Goal: Navigation & Orientation: Find specific page/section

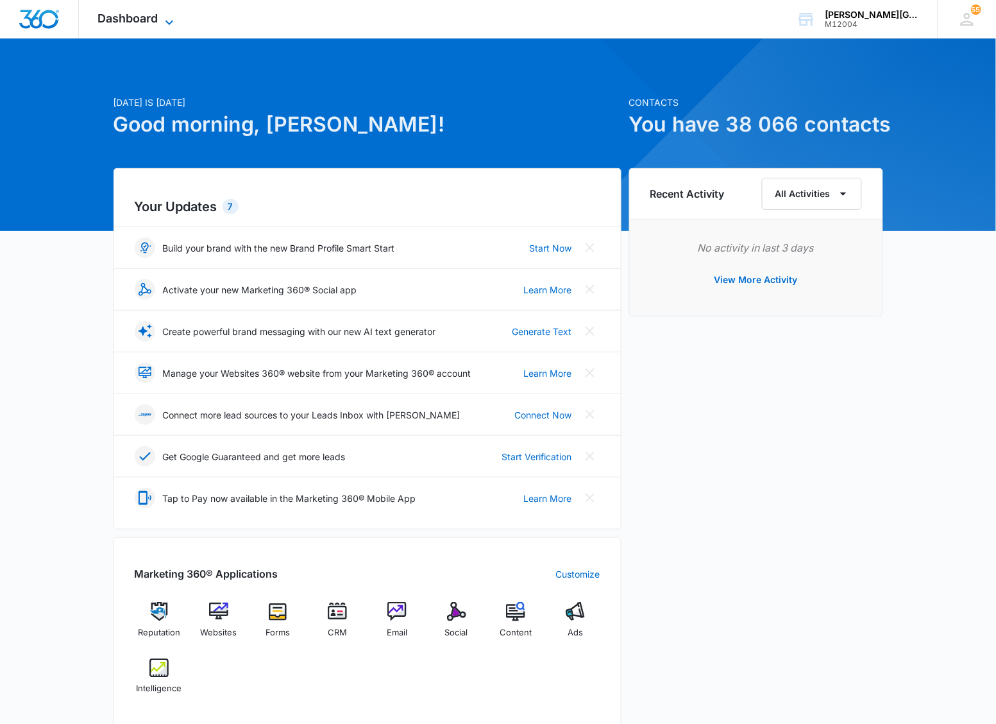
click at [127, 12] on span "Dashboard" at bounding box center [128, 18] width 60 height 13
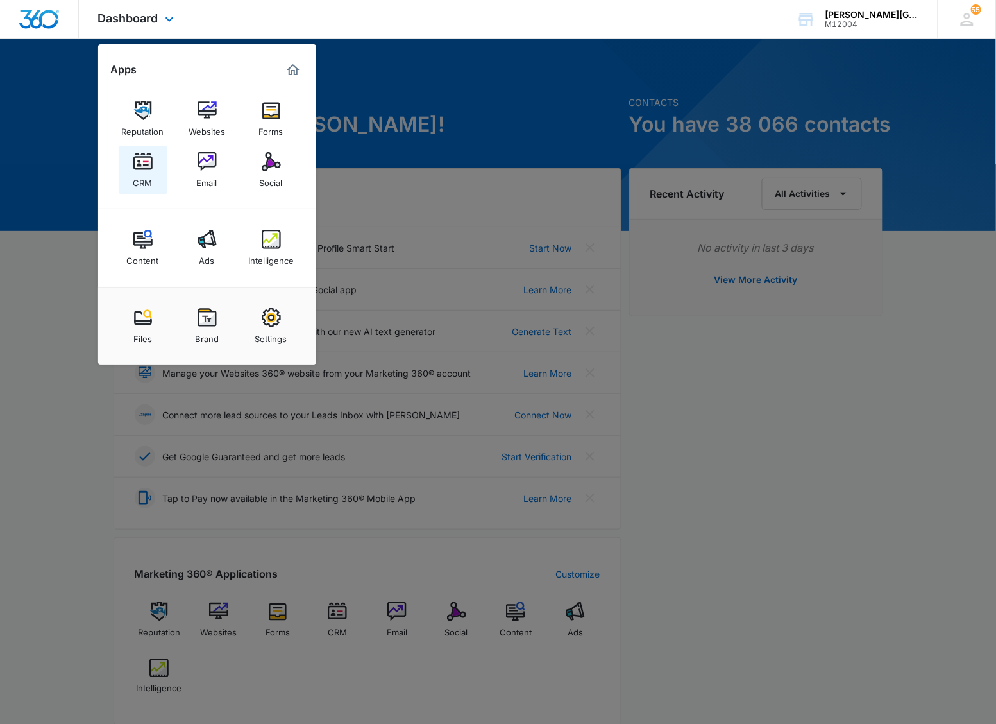
click at [138, 174] on div "CRM" at bounding box center [142, 179] width 19 height 17
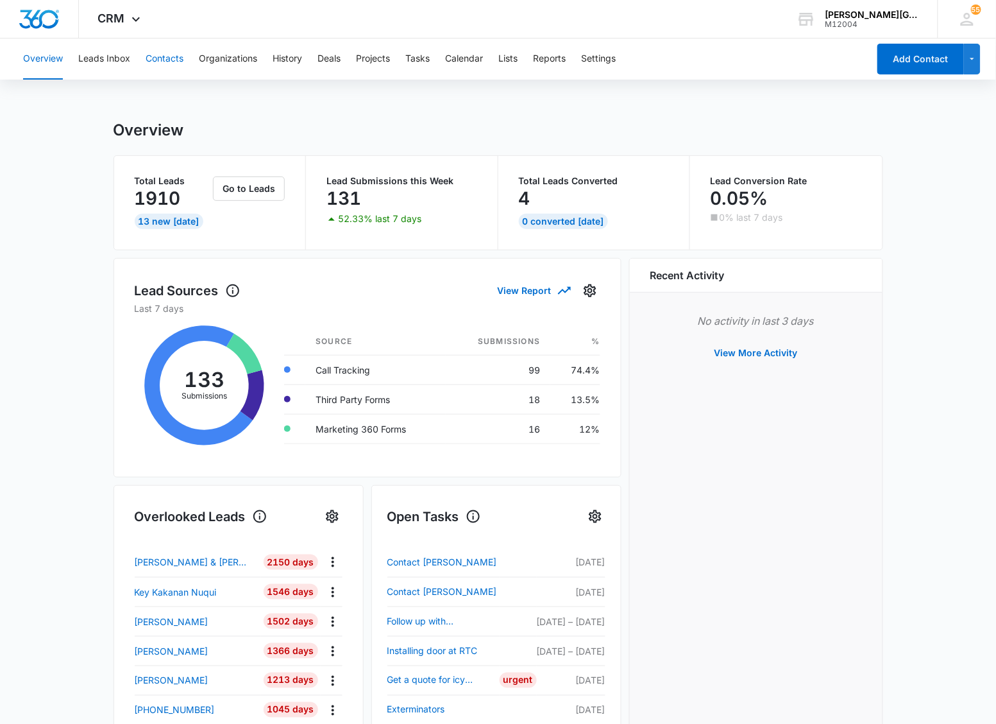
click at [170, 63] on button "Contacts" at bounding box center [165, 58] width 38 height 41
